Goal: Task Accomplishment & Management: Manage account settings

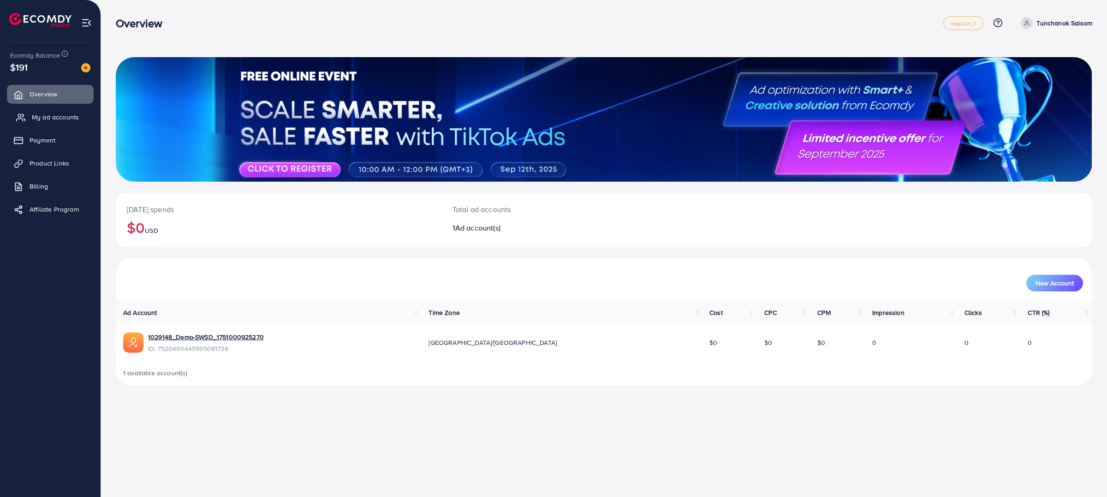
click at [59, 110] on link "My ad accounts" at bounding box center [50, 117] width 87 height 18
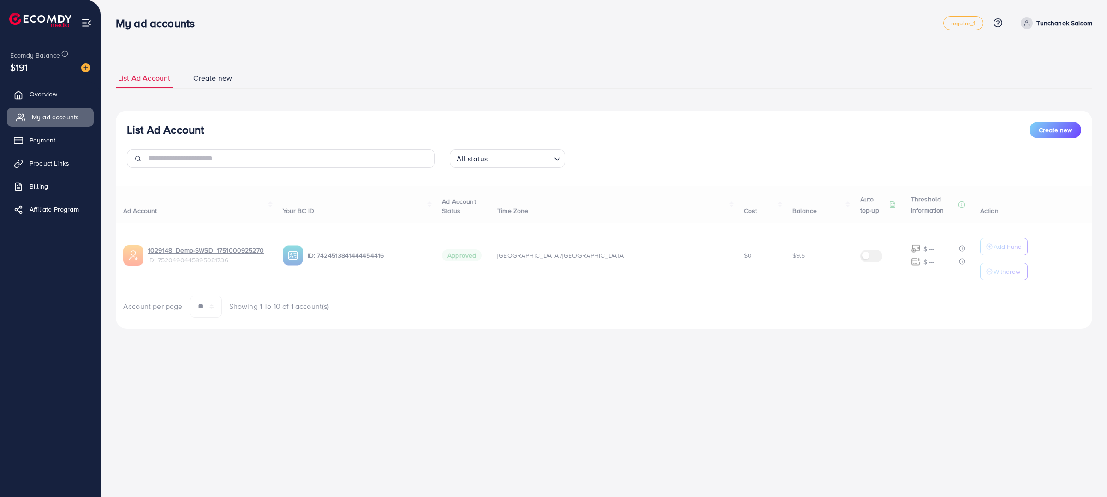
click at [64, 119] on span "My ad accounts" at bounding box center [55, 117] width 47 height 9
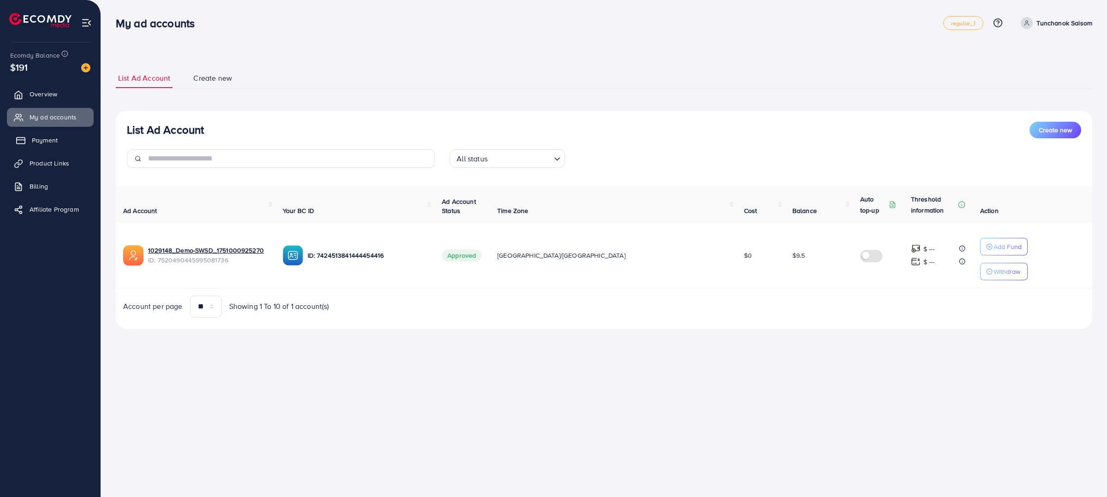
click at [63, 143] on link "Payment" at bounding box center [50, 140] width 87 height 18
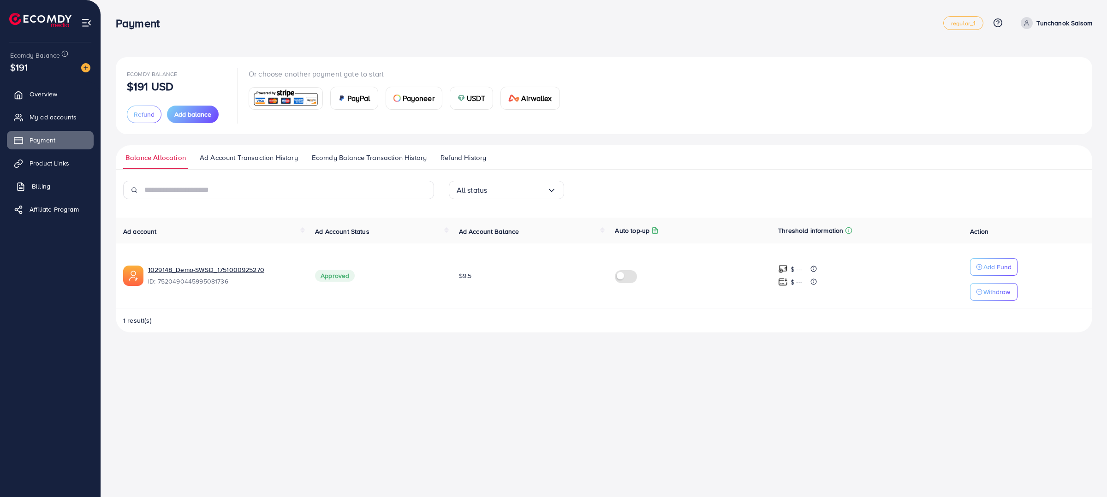
click at [43, 185] on span "Billing" at bounding box center [41, 186] width 18 height 9
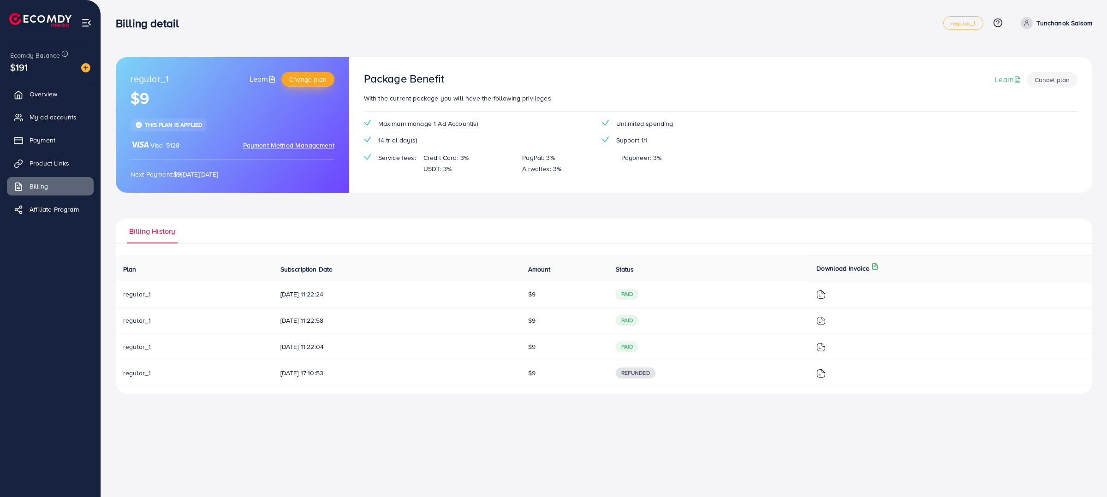
click at [307, 78] on span "Change plan" at bounding box center [307, 79] width 37 height 9
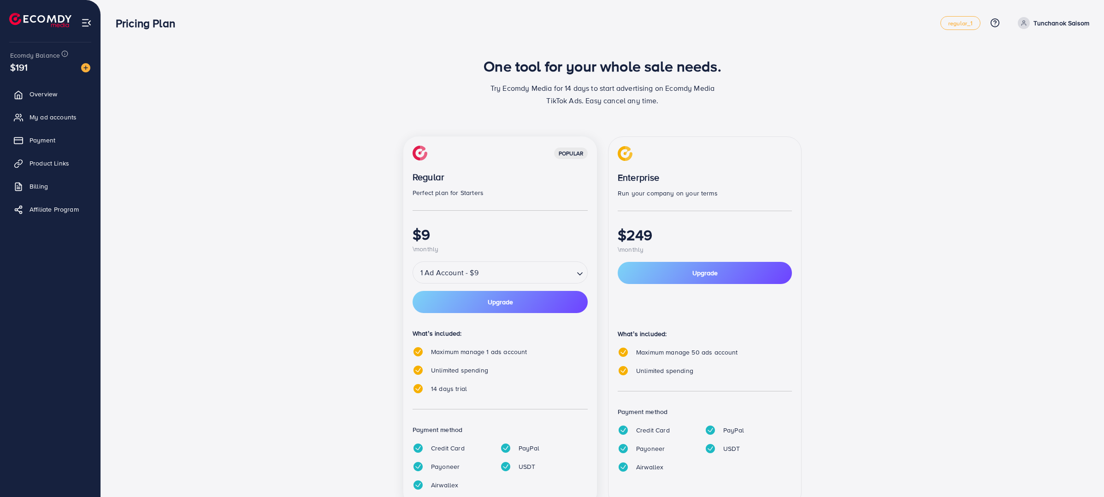
scroll to position [36, 0]
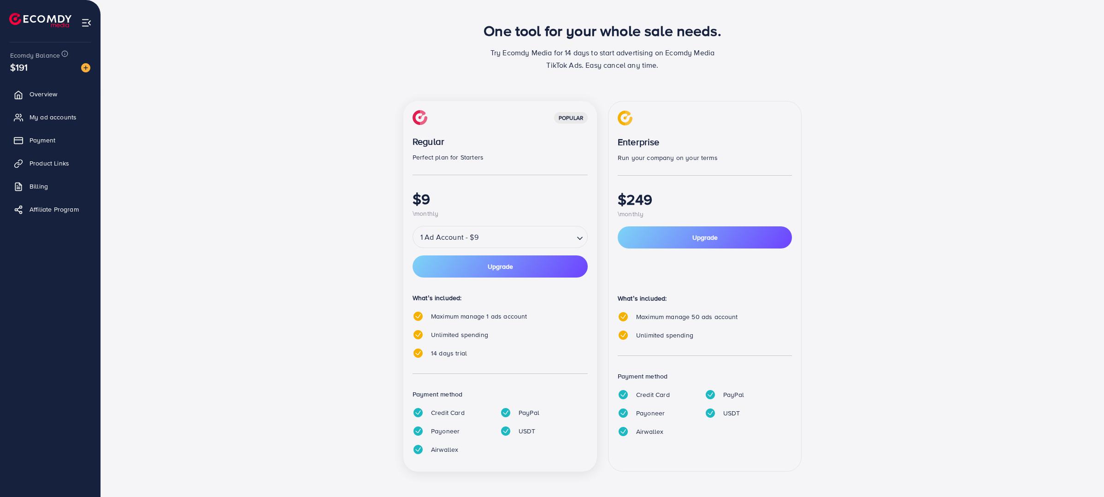
drag, startPoint x: 433, startPoint y: 318, endPoint x: 747, endPoint y: 396, distance: 323.9
click at [747, 396] on div "popular Regular Perfect plan for Starters $9 \monthly 1 Ad Account - $9 Loading…" at bounding box center [602, 292] width 398 height 382
click at [747, 396] on div "PayPal" at bounding box center [741, 394] width 87 height 11
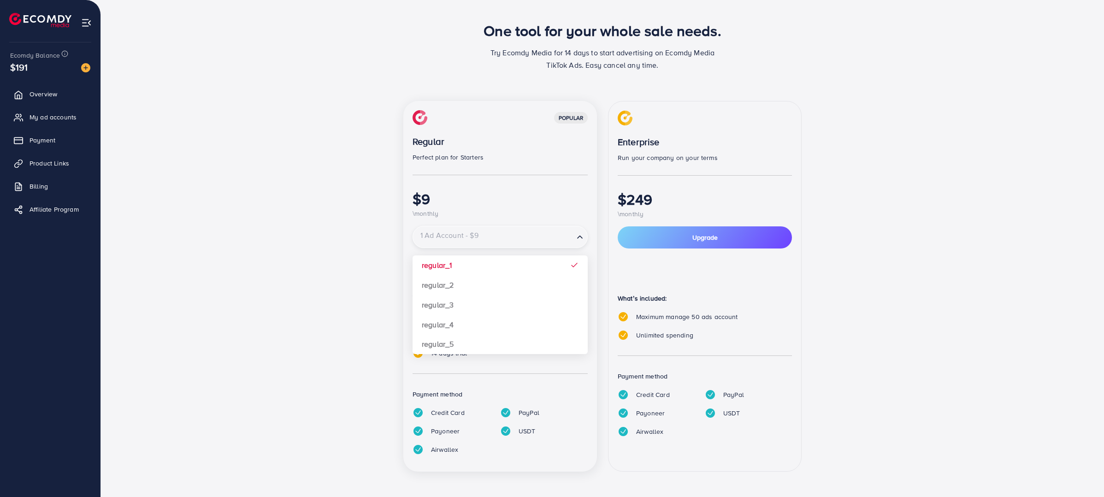
click at [566, 244] on input "Search for option" at bounding box center [493, 237] width 159 height 16
click at [566, 243] on input "Search for option" at bounding box center [493, 237] width 159 height 16
click at [581, 421] on div "Credit Card PayPal Payoneer USDT Airwallex" at bounding box center [500, 434] width 175 height 55
